Goal: Task Accomplishment & Management: Manage account settings

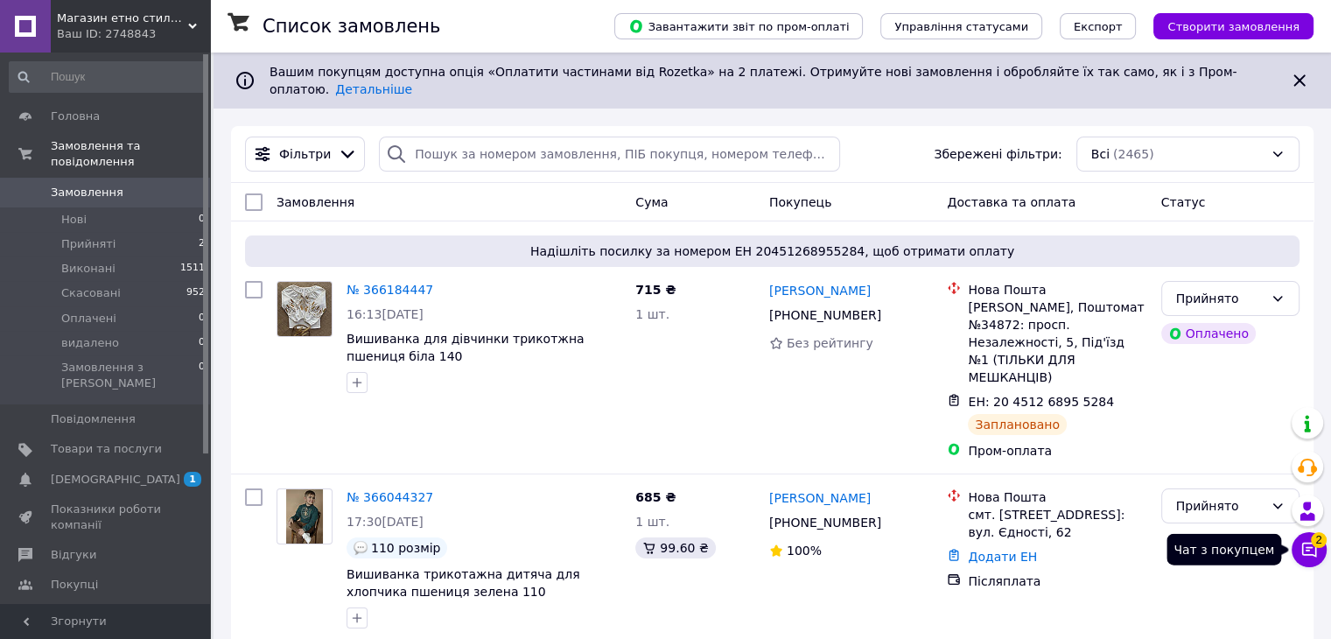
click at [1320, 549] on button "Чат з покупцем 2" at bounding box center [1309, 549] width 35 height 35
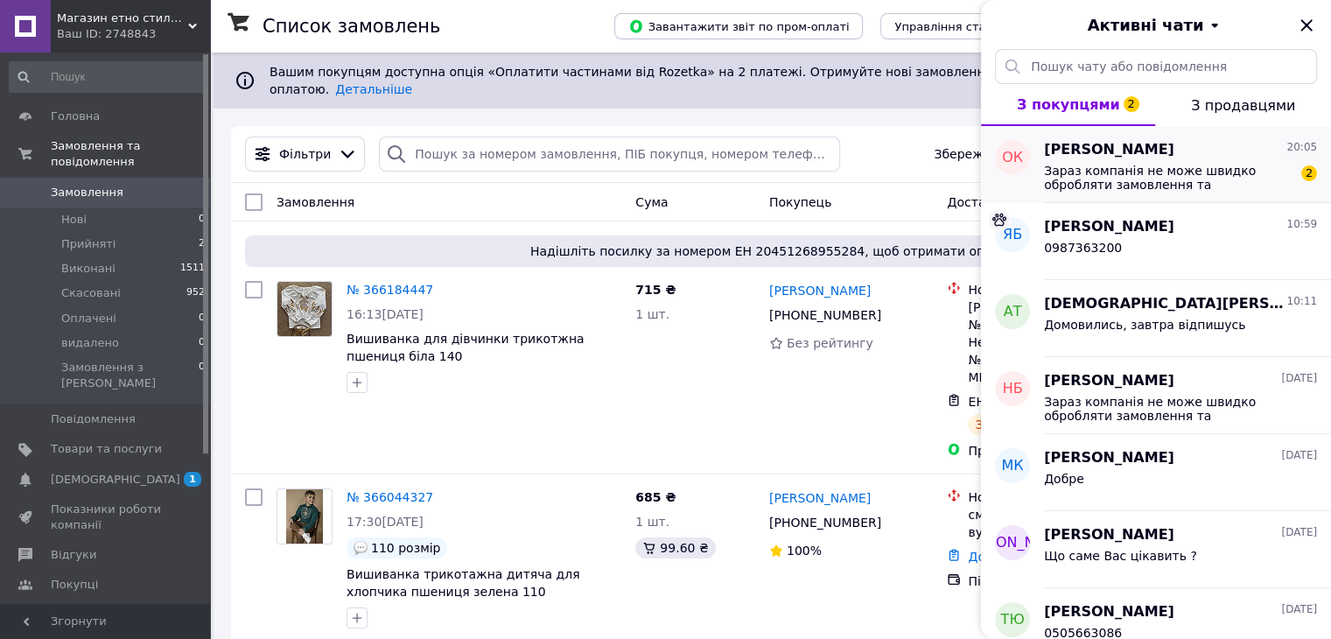
click at [1157, 186] on span "Зараз компанія не може швидко обробляти замовлення та повідомлення, оскільки за…" at bounding box center [1168, 178] width 249 height 28
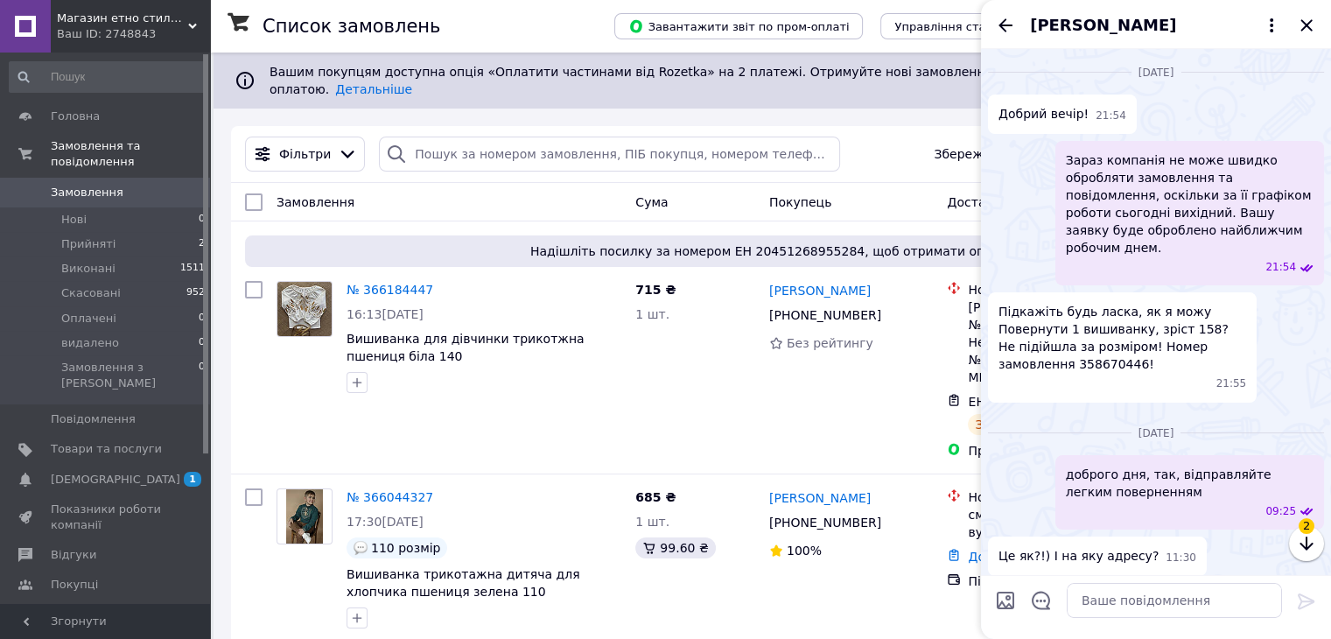
scroll to position [2224, 0]
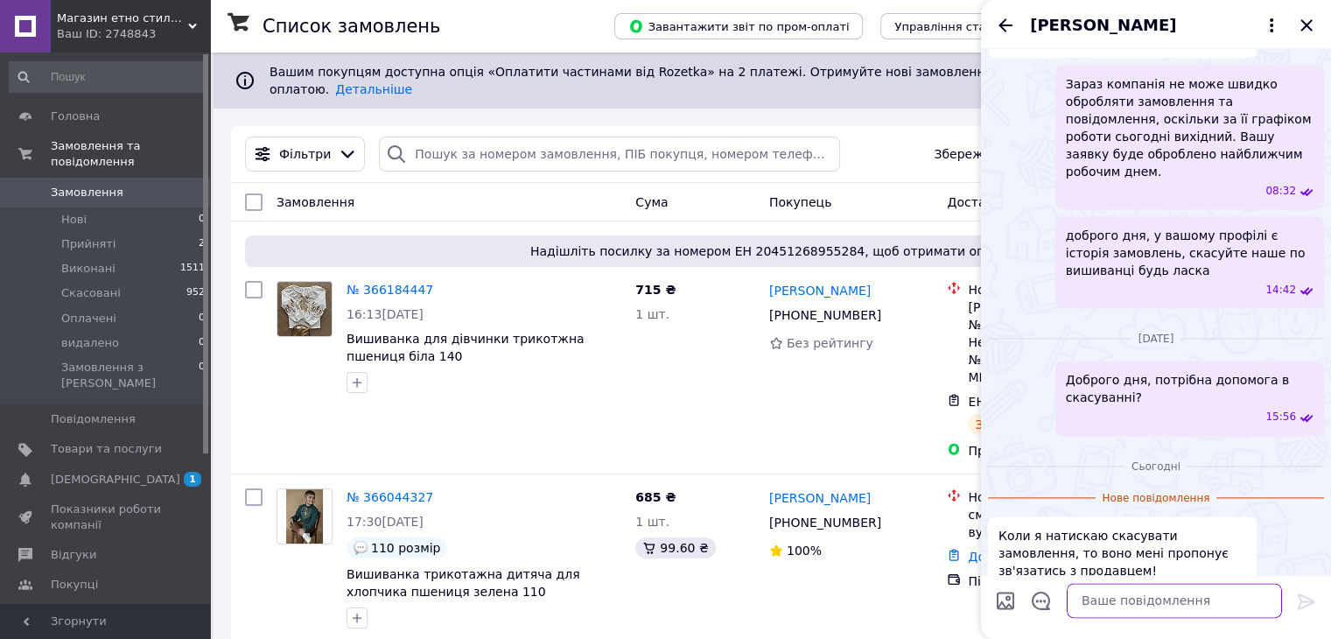
click at [1095, 598] on textarea at bounding box center [1174, 600] width 215 height 35
type textarea "[PERSON_NAME]"
click at [1095, 598] on textarea "вечір добрий, а що саме пише? завтра з" at bounding box center [1157, 591] width 250 height 53
type textarea "вечір добрий, а що саме пише? завтра з'ясую з менеджером пром"
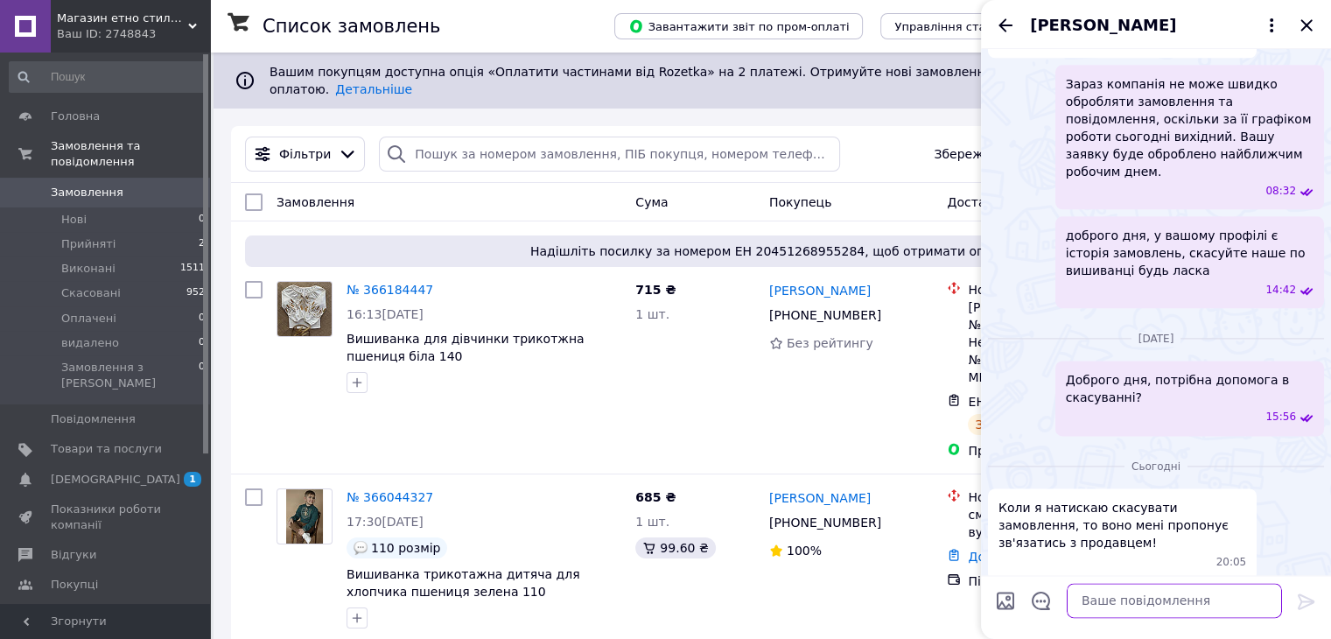
scroll to position [2278, 0]
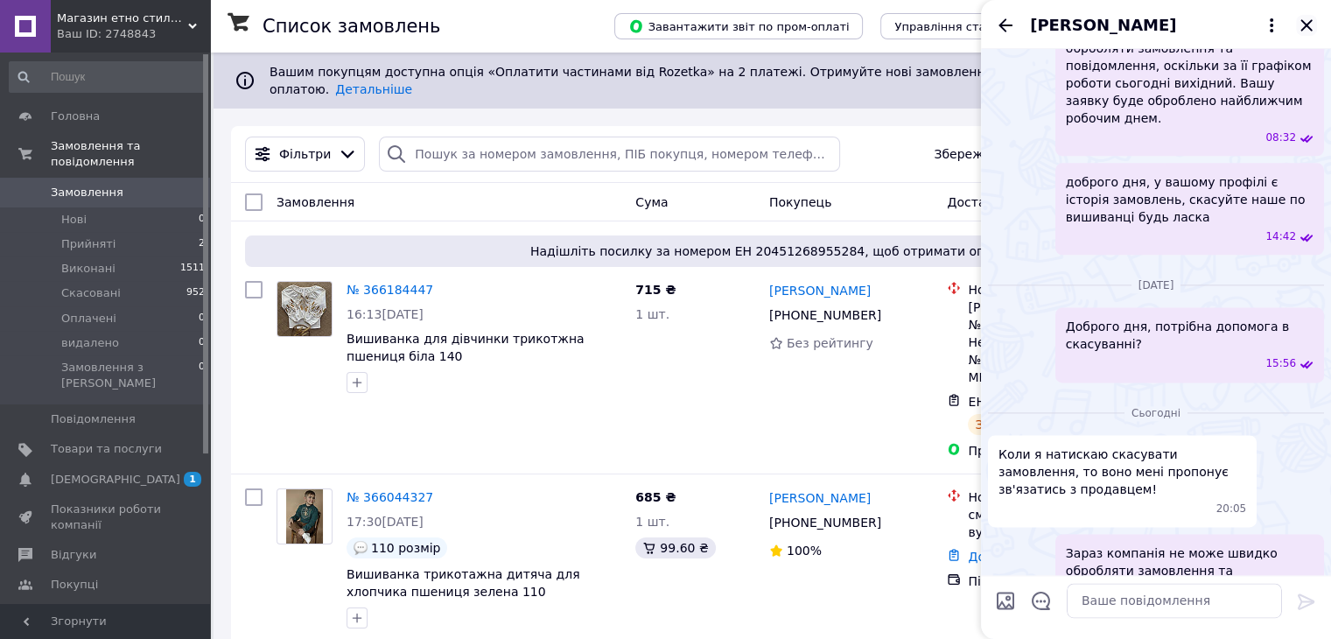
click at [1302, 22] on icon "Закрити" at bounding box center [1306, 25] width 21 height 21
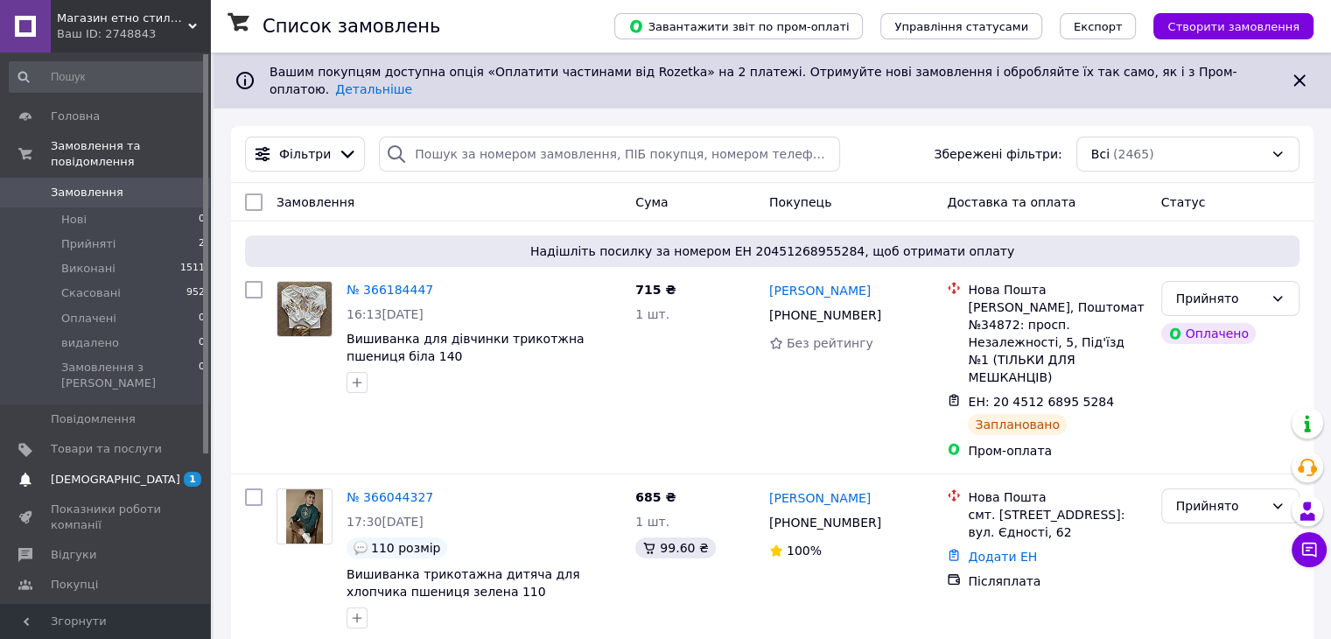
click at [100, 472] on span "[DEMOGRAPHIC_DATA]" at bounding box center [116, 480] width 130 height 16
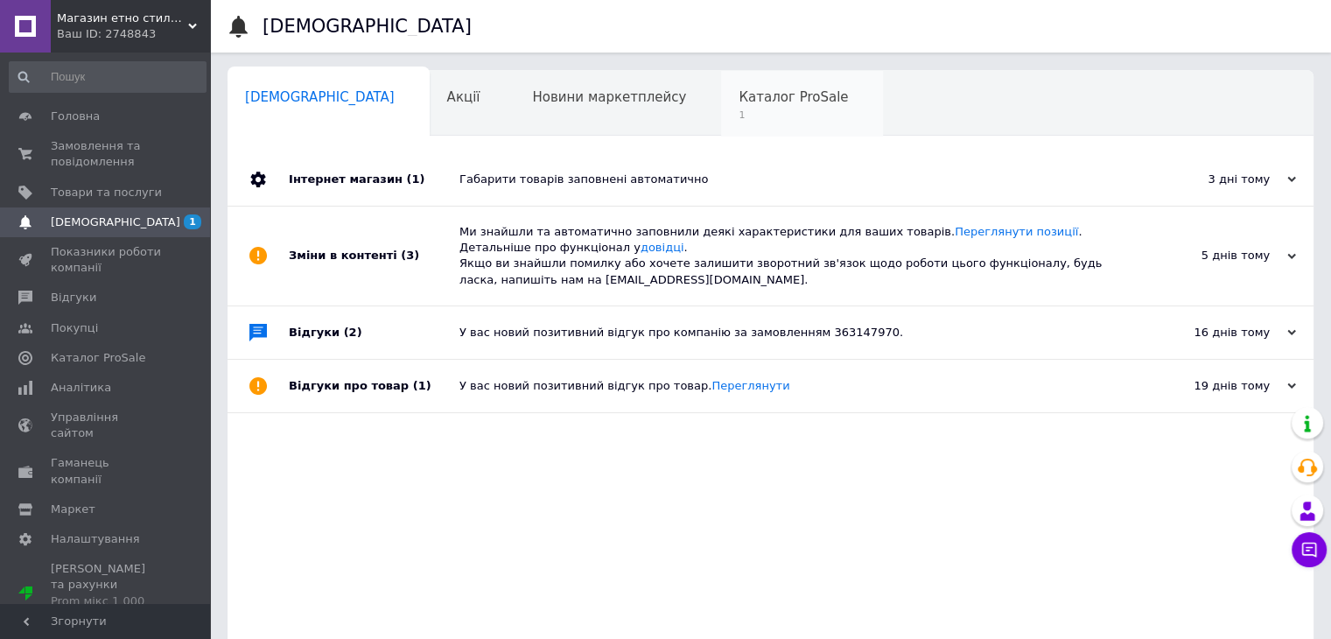
click at [739, 92] on span "Каталог ProSale" at bounding box center [793, 97] width 109 height 16
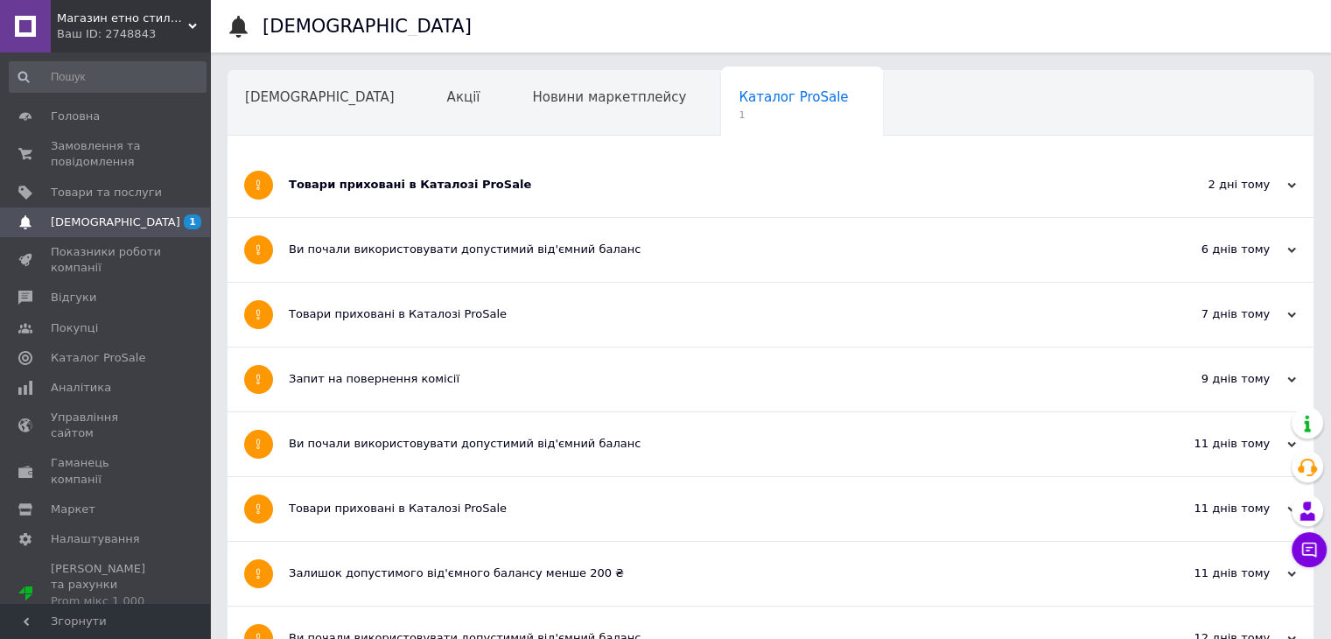
click at [375, 182] on div "Товари приховані в Каталозі ProSale" at bounding box center [705, 185] width 832 height 16
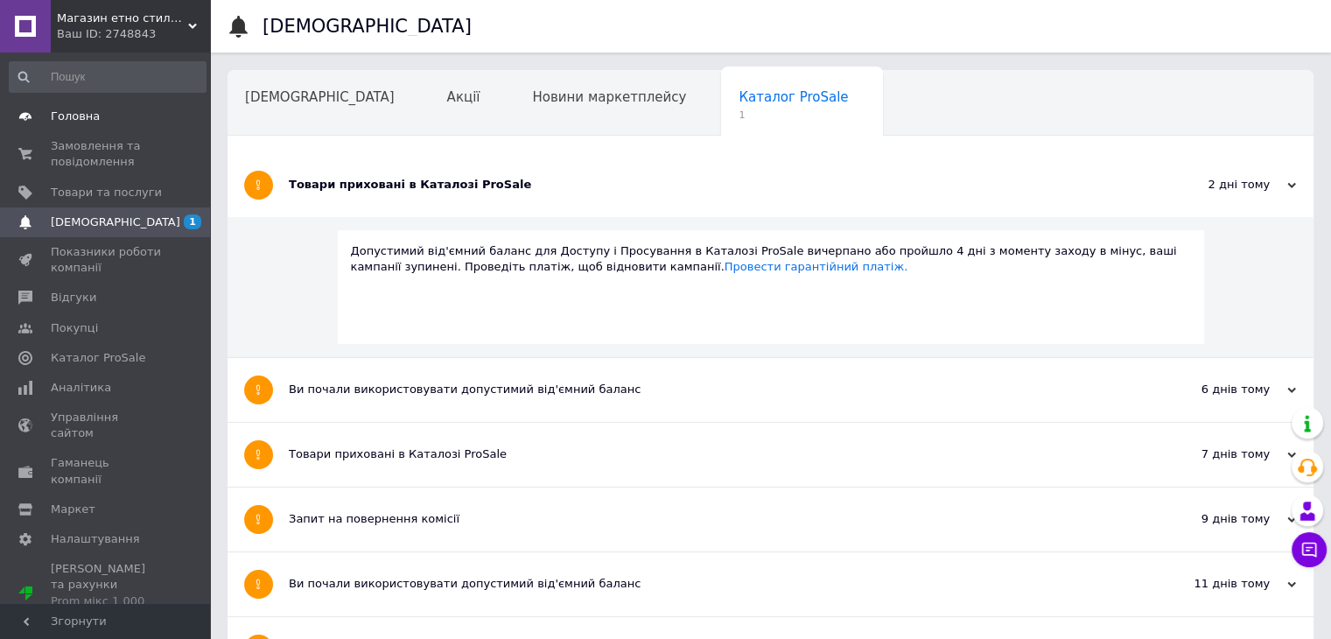
click at [53, 123] on span "Головна" at bounding box center [75, 117] width 49 height 16
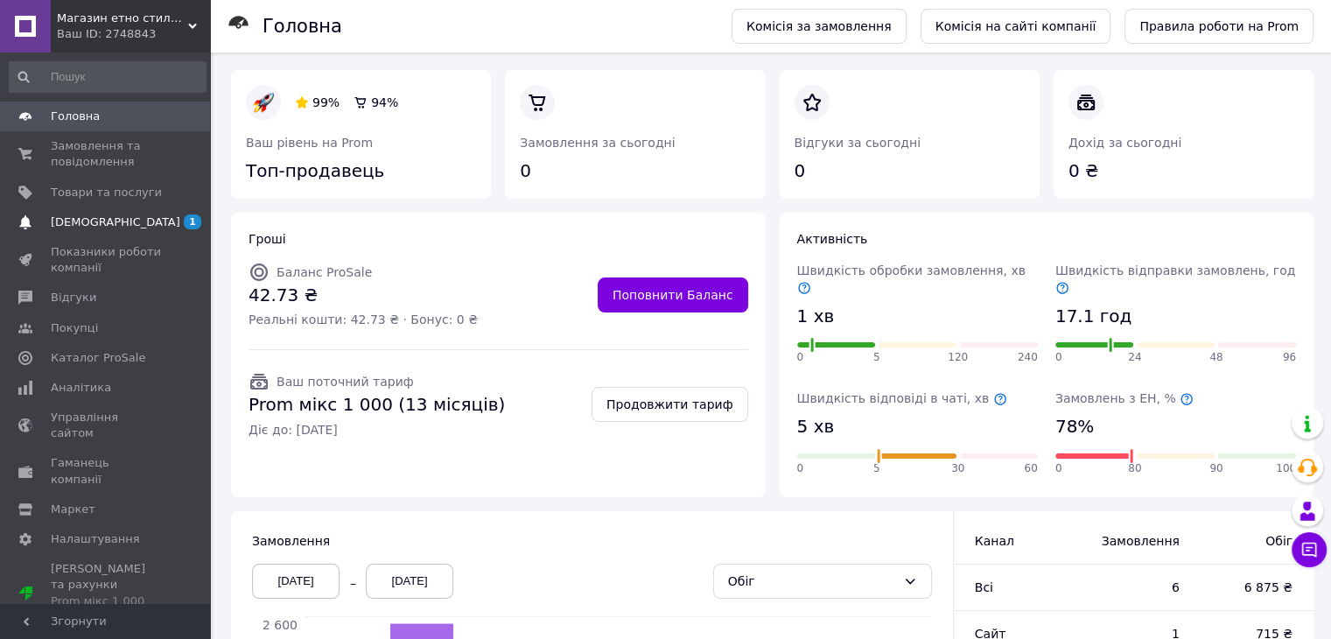
click at [60, 226] on span "[DEMOGRAPHIC_DATA]" at bounding box center [116, 222] width 130 height 16
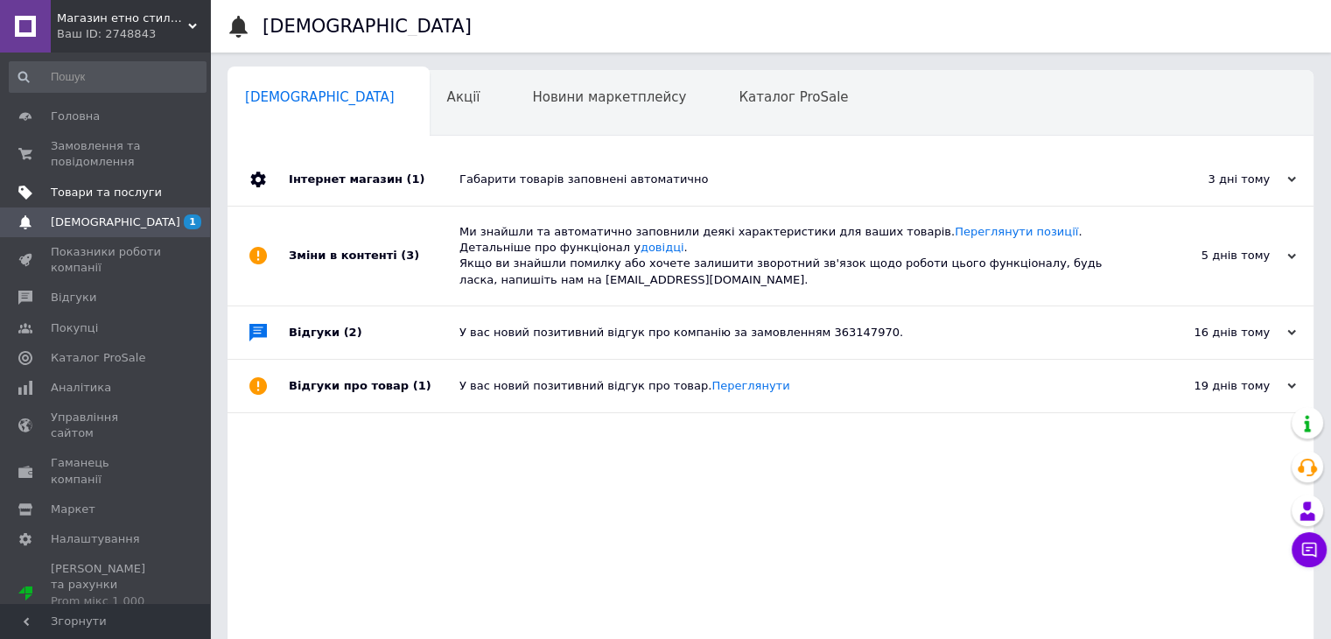
click at [91, 186] on span "Товари та послуги" at bounding box center [106, 193] width 111 height 16
